Goal: Navigation & Orientation: Go to known website

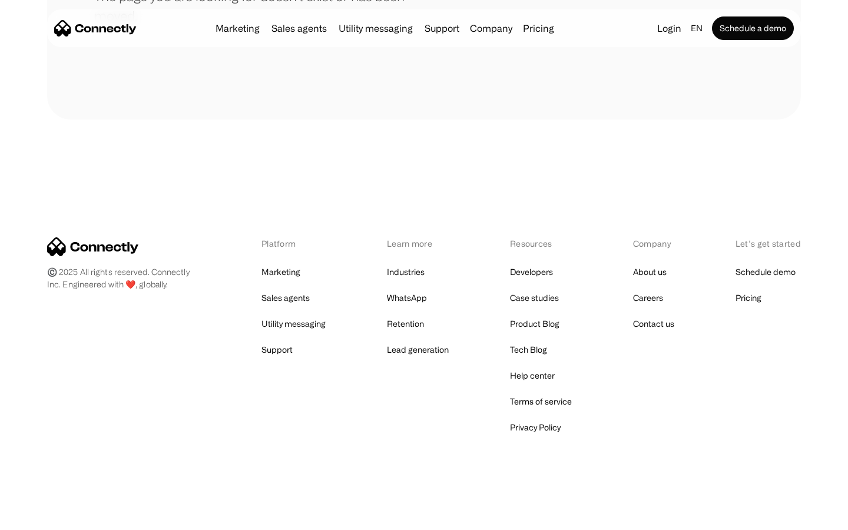
scroll to position [215, 0]
